Goal: Navigation & Orientation: Find specific page/section

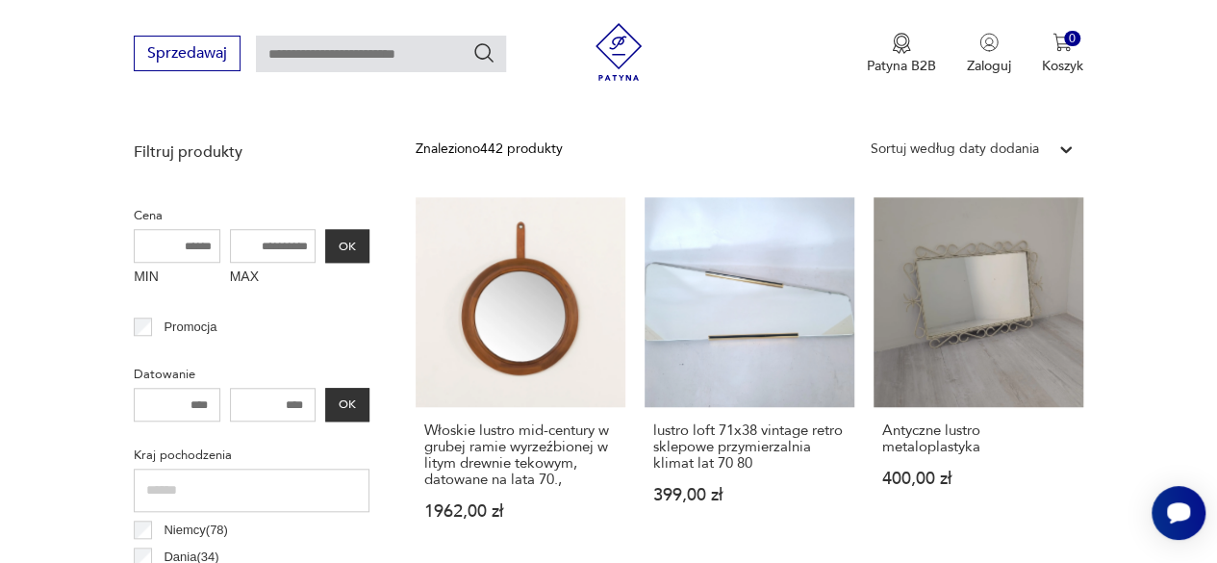
scroll to position [669, 0]
click at [1066, 150] on icon at bounding box center [1066, 148] width 12 height 7
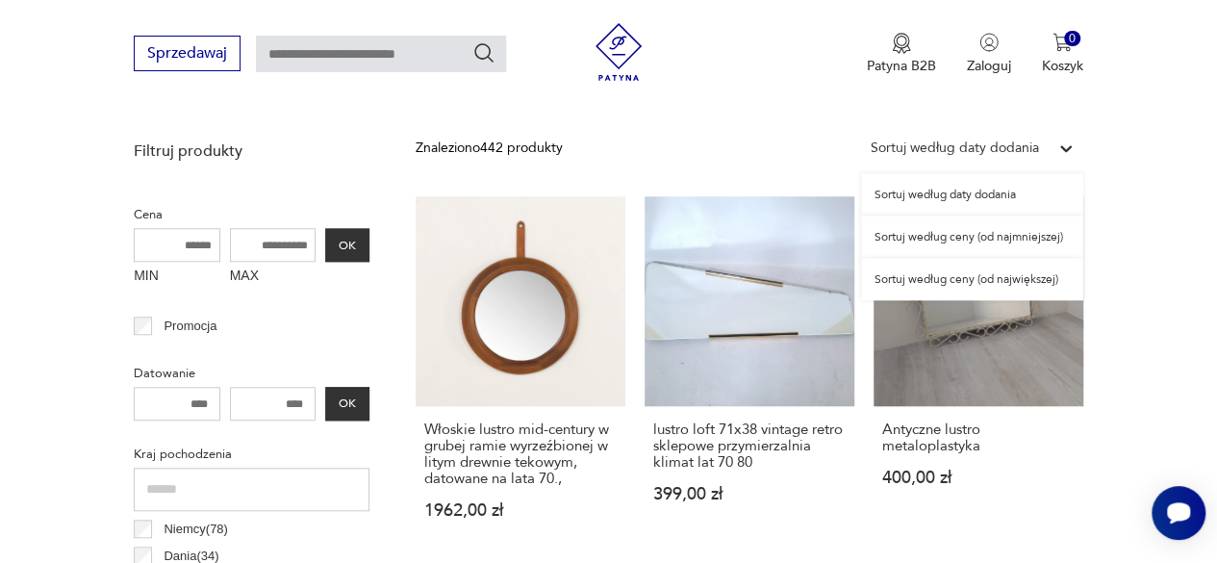
click at [1040, 239] on div "Sortuj według ceny (od najmniejszej)" at bounding box center [972, 236] width 222 height 42
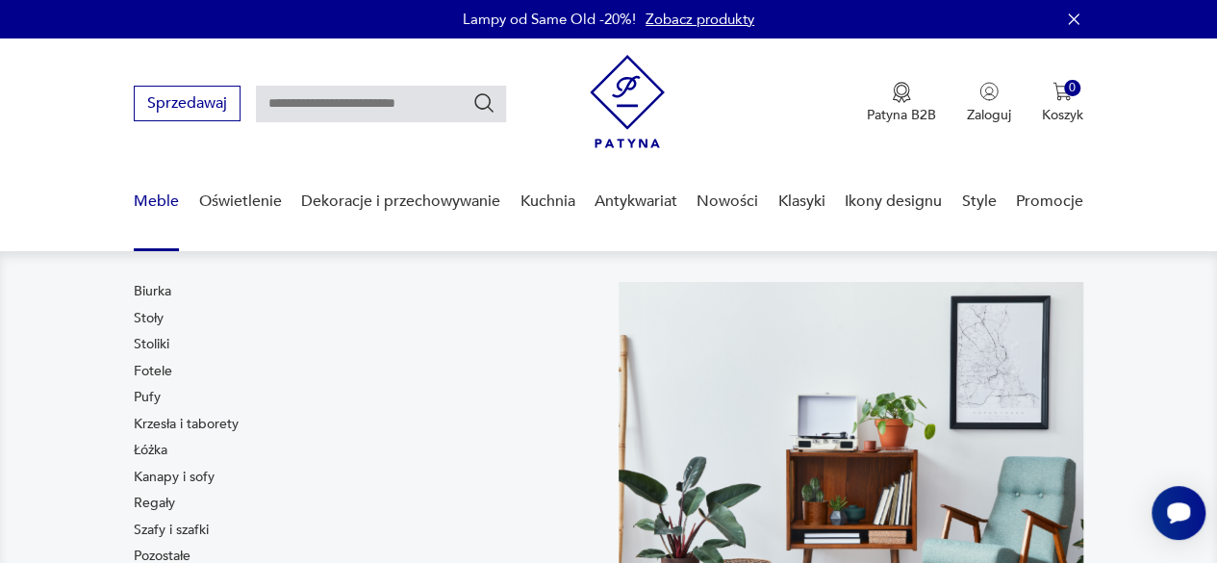
click at [156, 208] on link "Meble" at bounding box center [156, 201] width 45 height 74
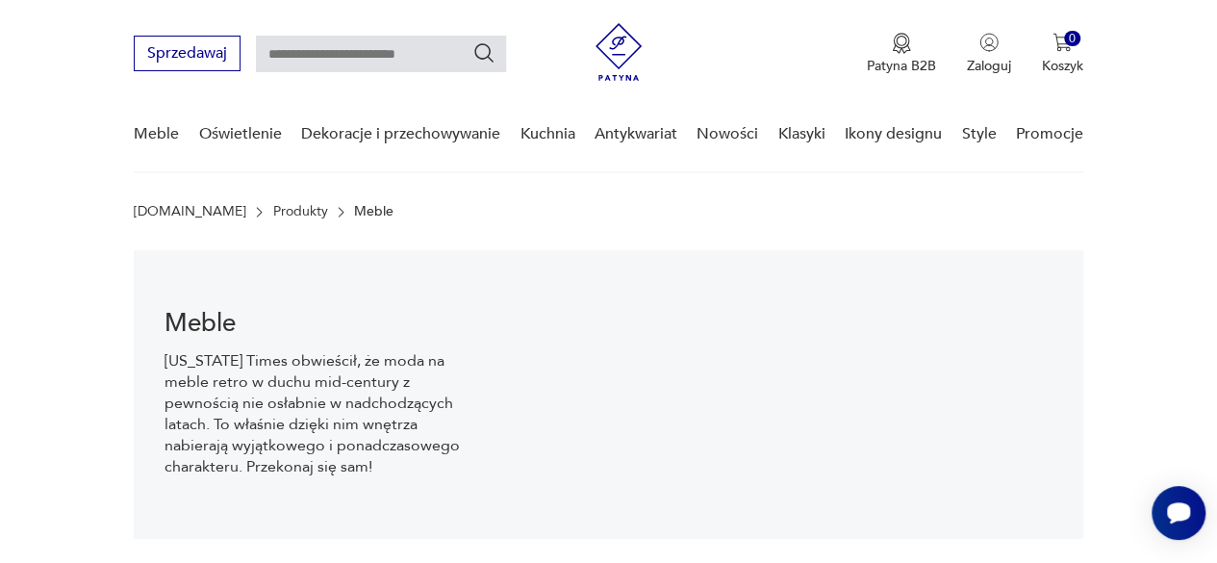
scroll to position [492, 0]
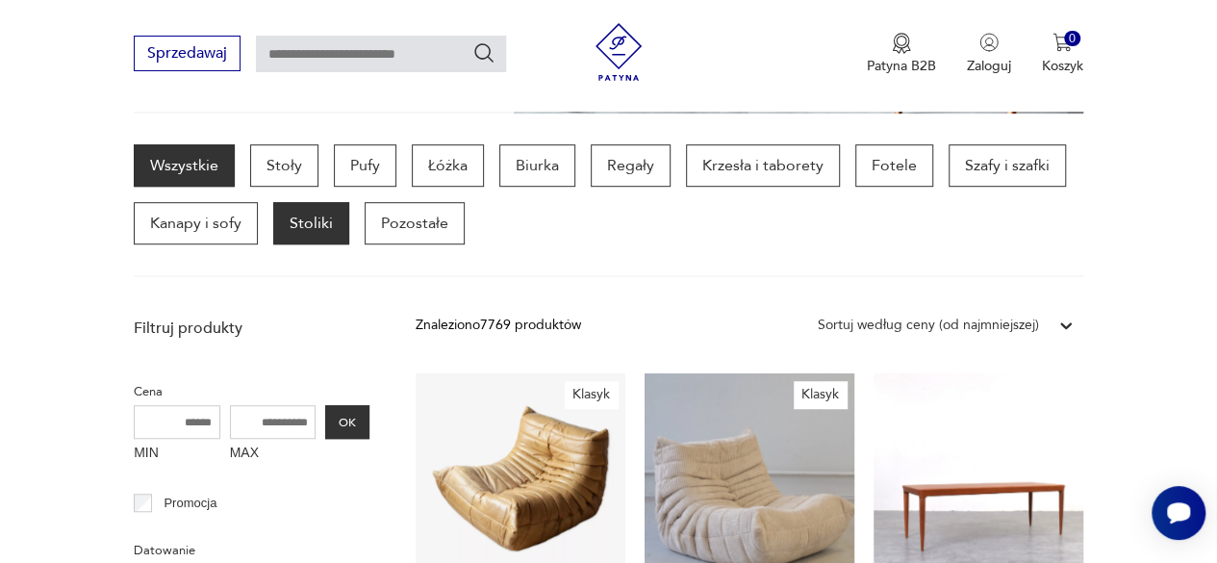
click at [309, 230] on p "Stoliki" at bounding box center [311, 223] width 76 height 42
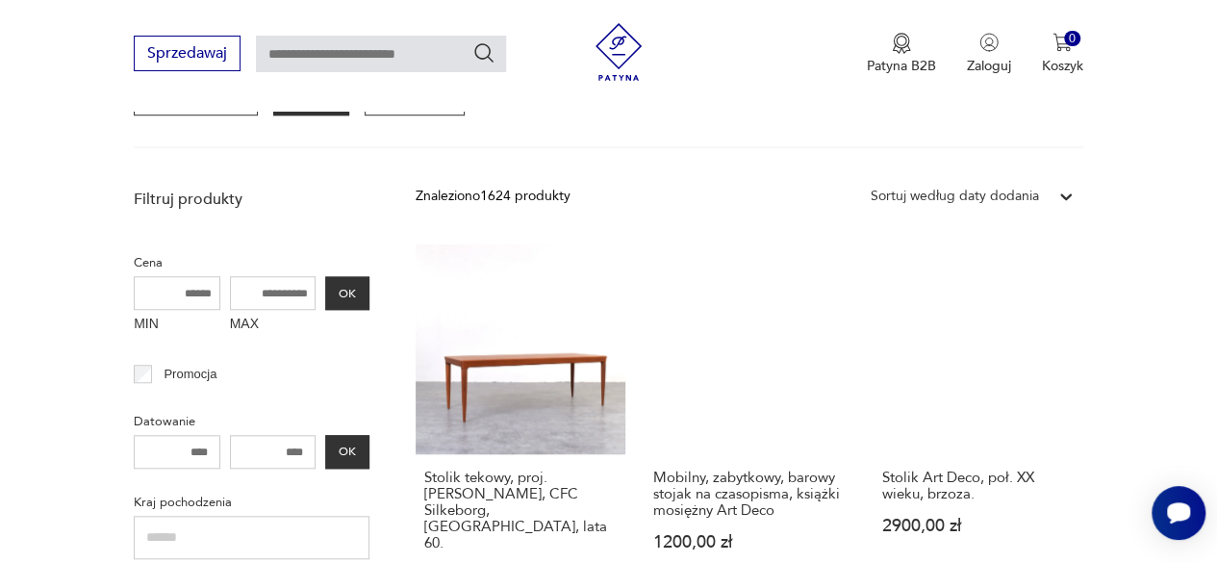
scroll to position [627, 0]
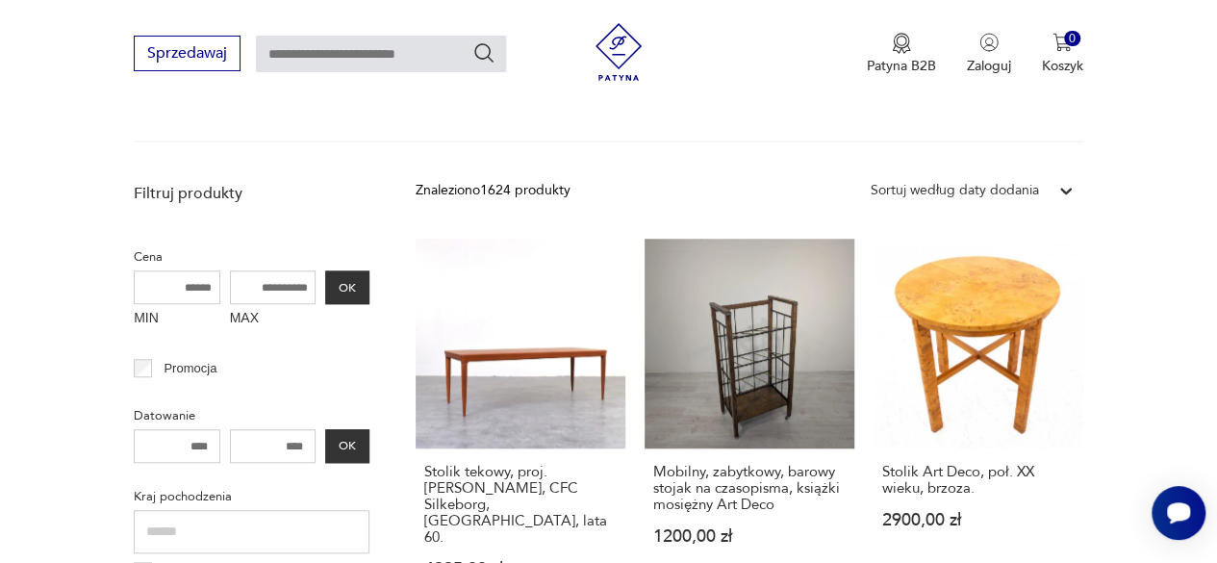
click at [1059, 194] on icon at bounding box center [1065, 190] width 19 height 19
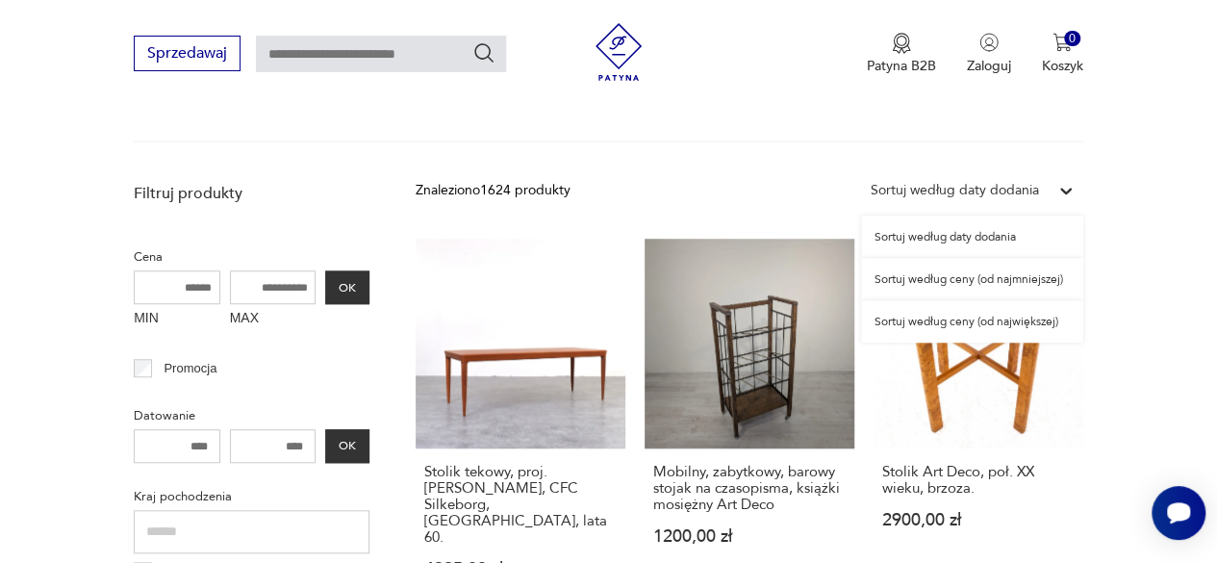
click at [1017, 282] on div "Sortuj według ceny (od najmniejszej)" at bounding box center [972, 279] width 222 height 42
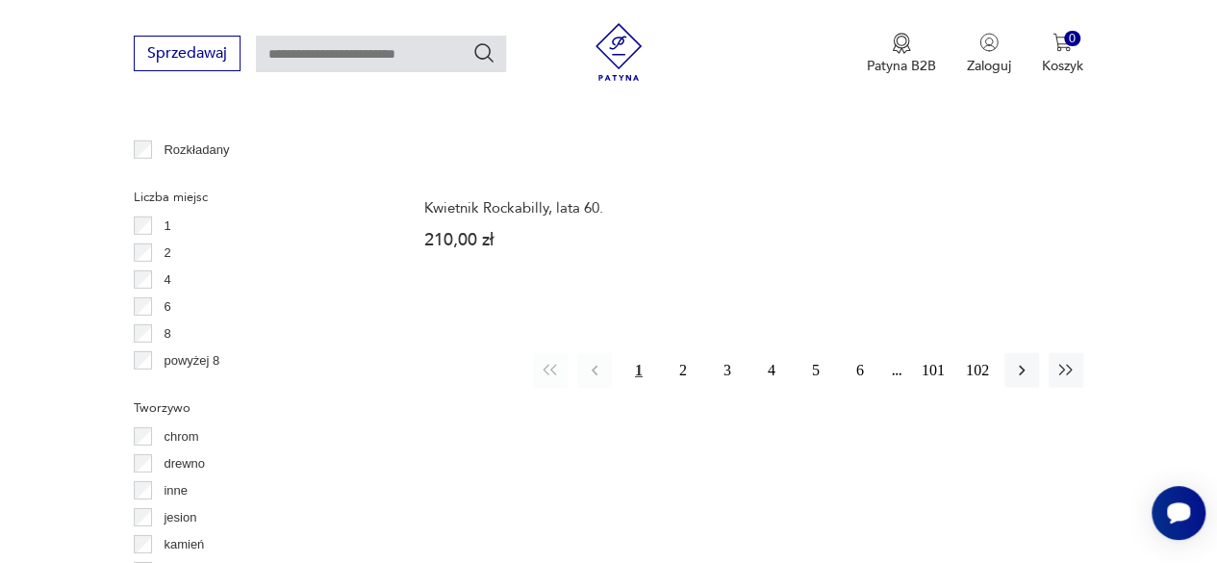
scroll to position [2766, 0]
